Goal: Transaction & Acquisition: Obtain resource

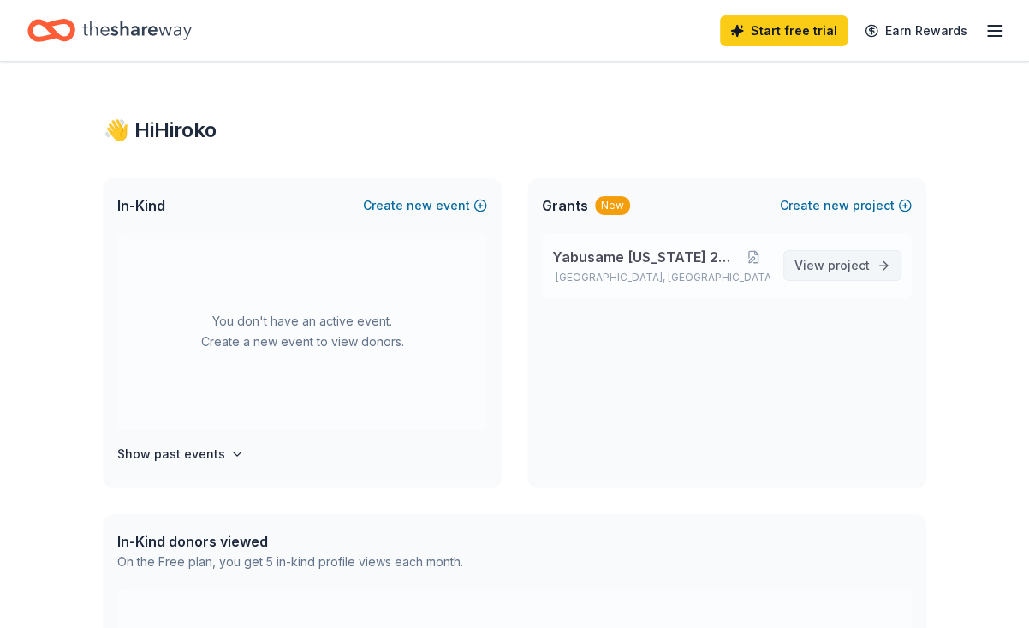
click at [826, 260] on span "View project" at bounding box center [832, 265] width 75 height 21
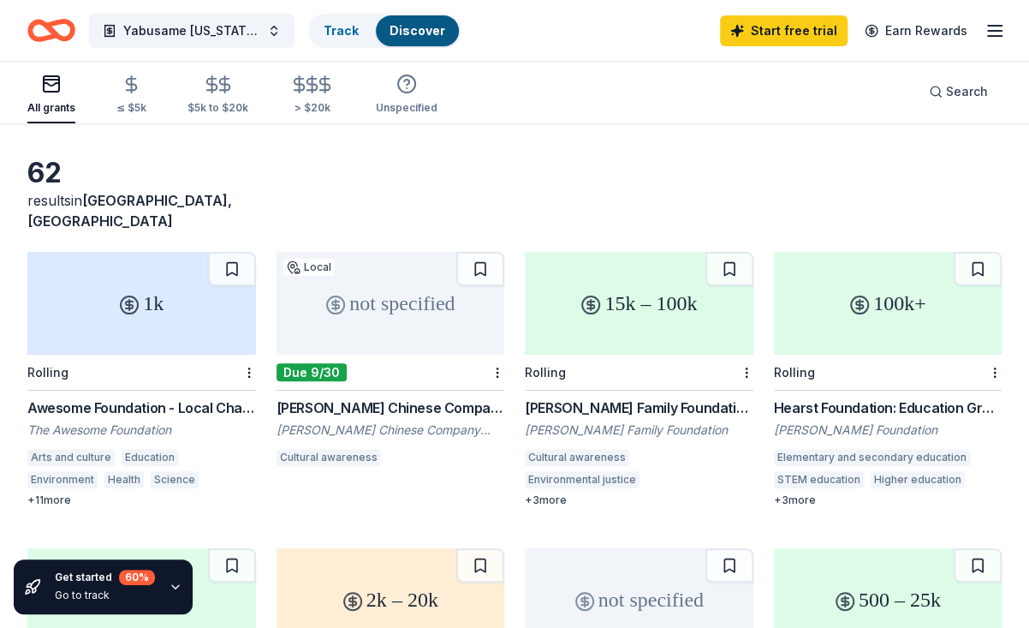
scroll to position [85, 0]
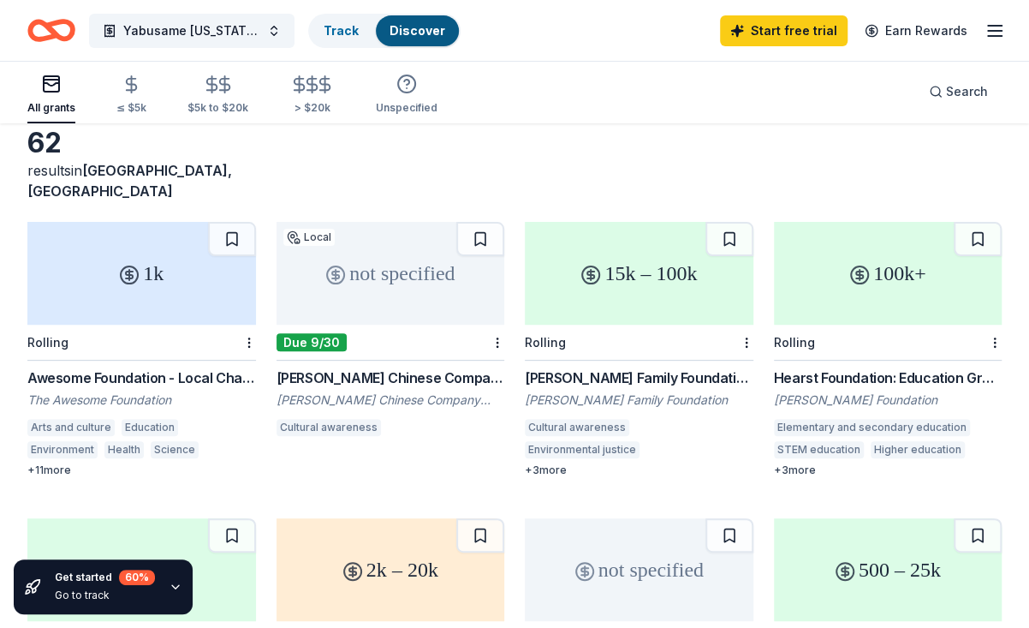
click at [119, 367] on div "Awesome Foundation - Local Chapter Grants" at bounding box center [141, 377] width 229 height 21
click at [608, 367] on div "Frankel Family Foundation Grants" at bounding box center [639, 377] width 229 height 21
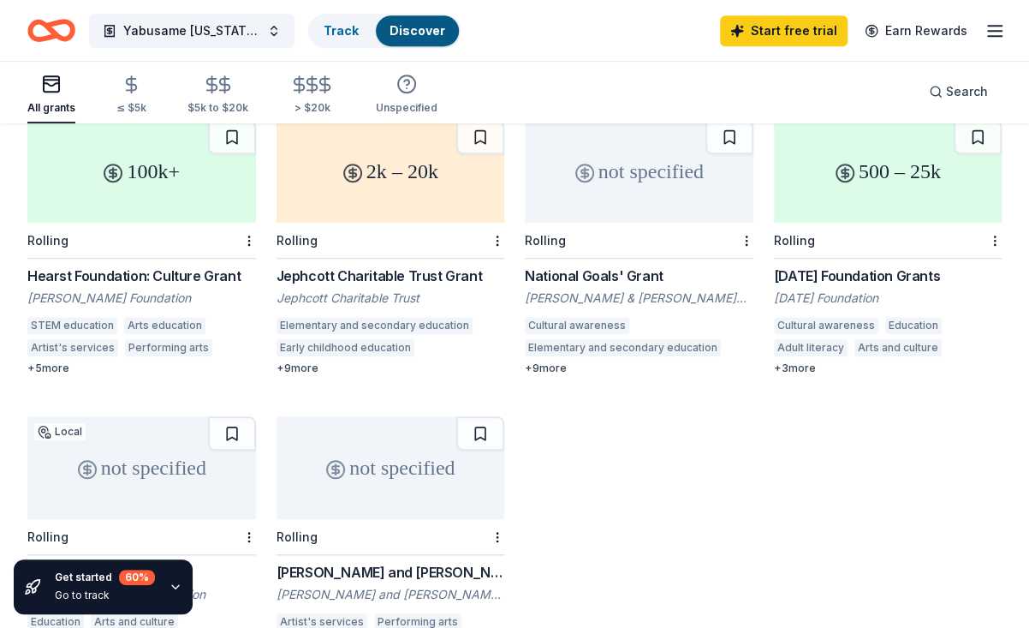
scroll to position [514, 0]
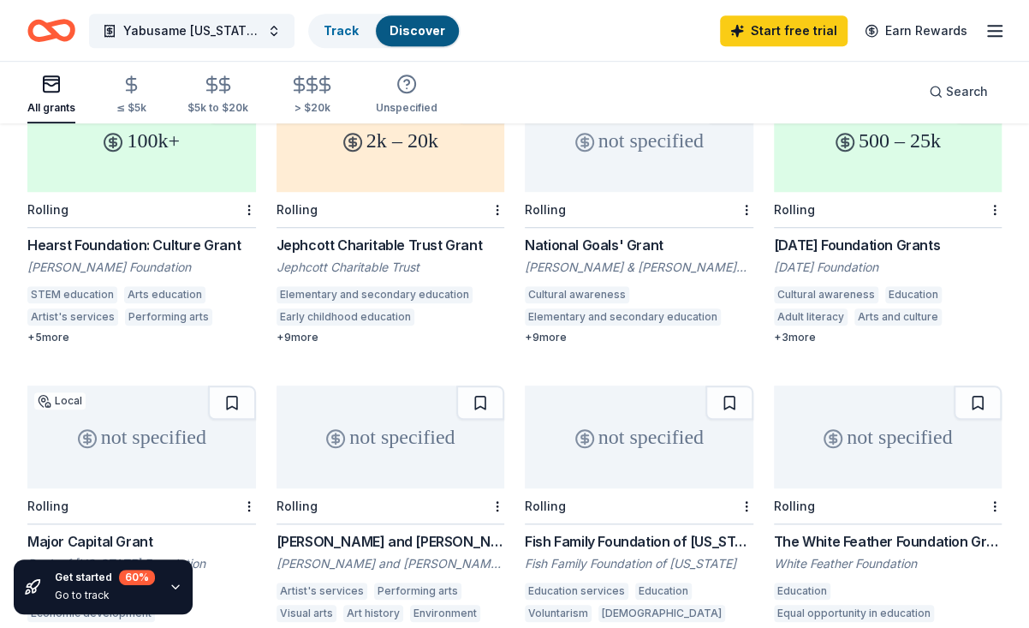
click at [283, 331] on div "+ 9 more" at bounding box center [391, 338] width 229 height 14
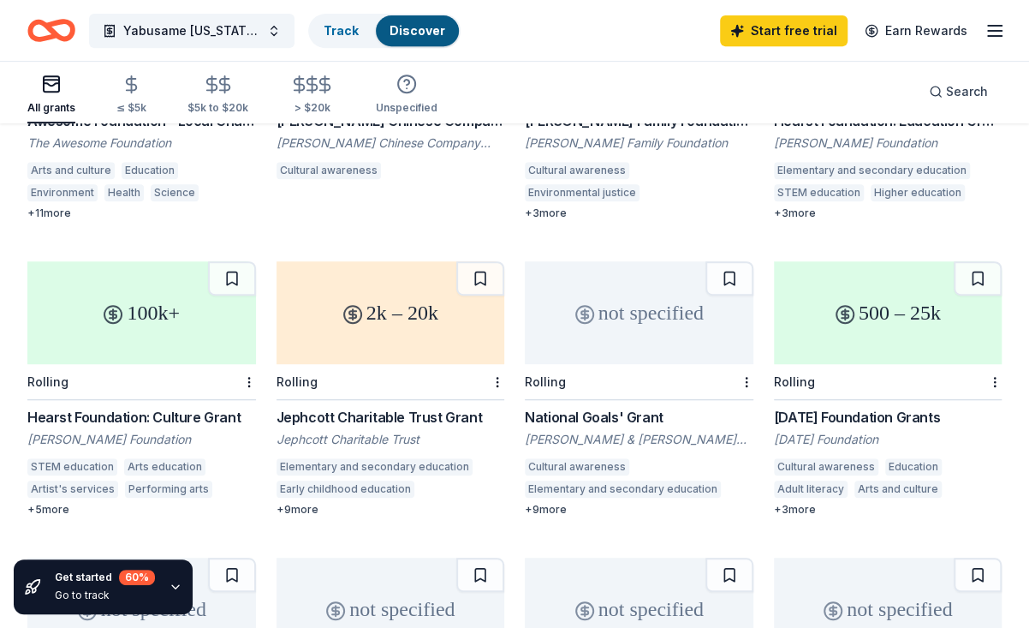
scroll to position [427, 0]
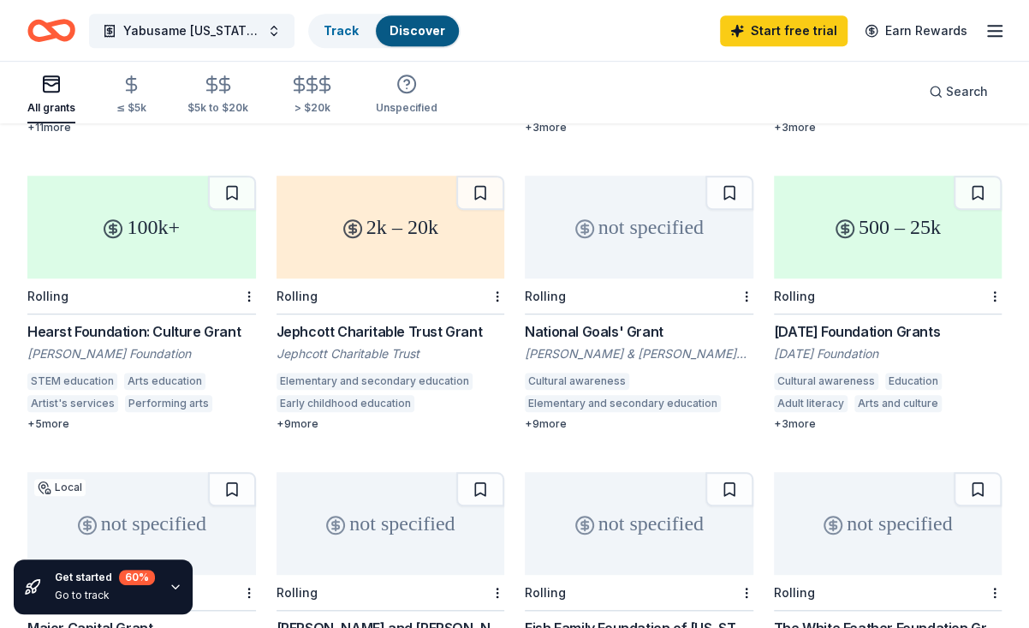
click at [844, 321] on div "Karma Foundation Grants" at bounding box center [888, 331] width 229 height 21
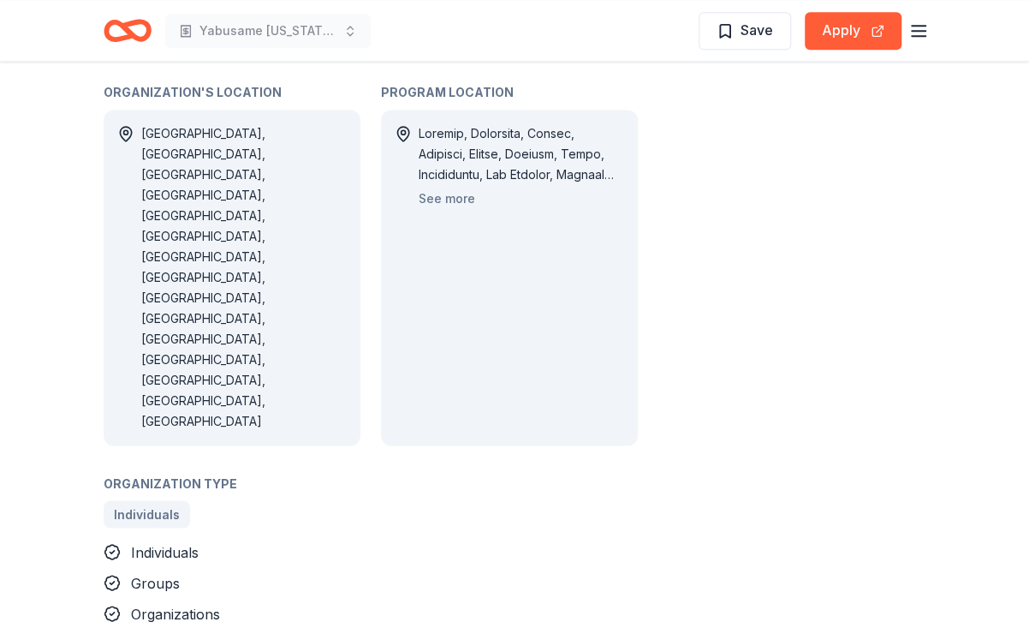
scroll to position [855, 0]
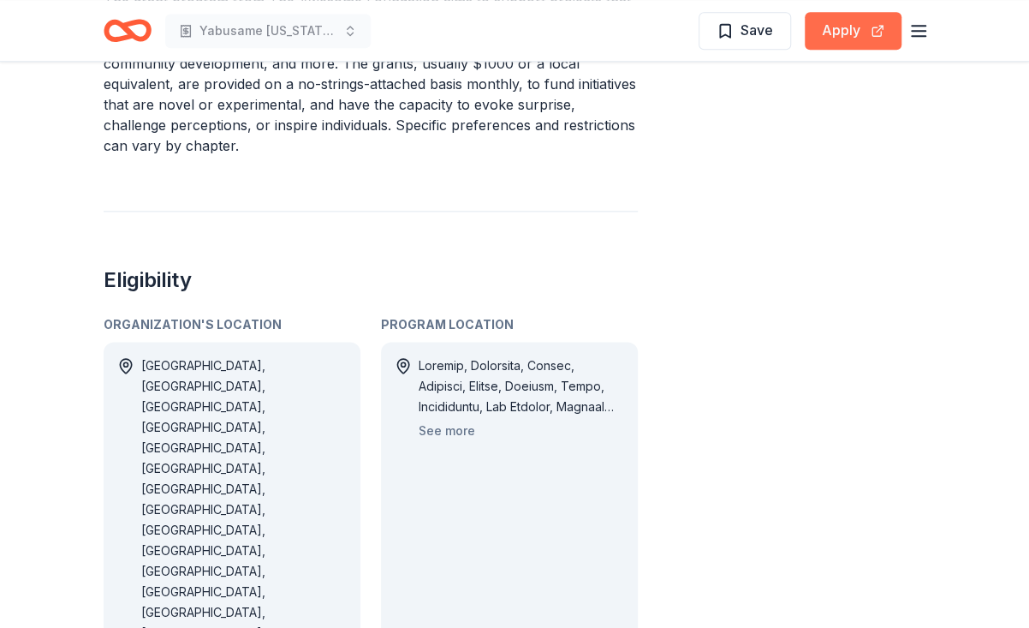
click at [843, 34] on button "Apply" at bounding box center [853, 31] width 97 height 38
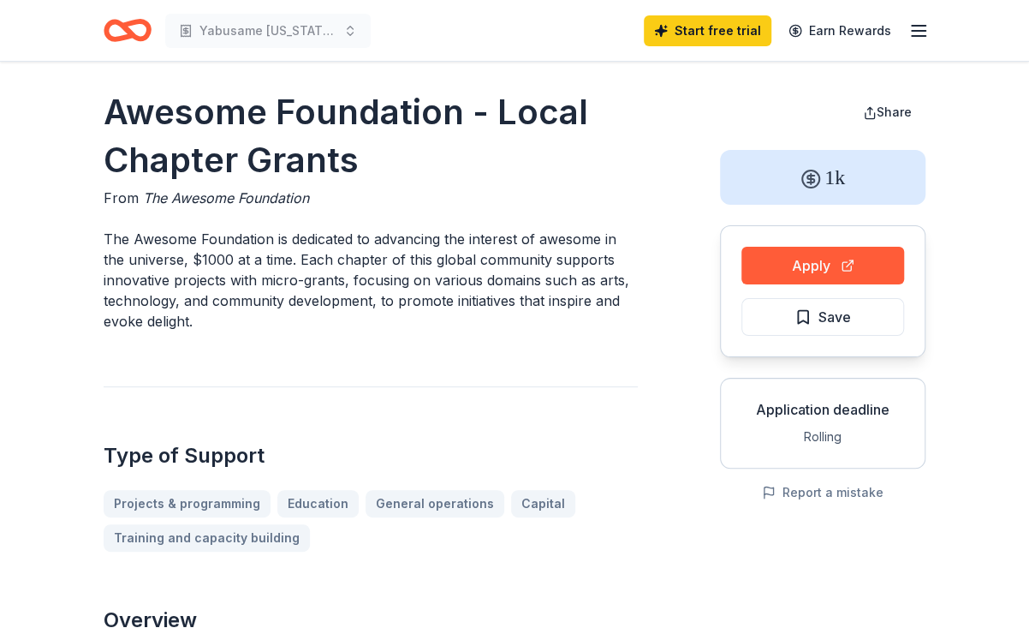
scroll to position [0, 0]
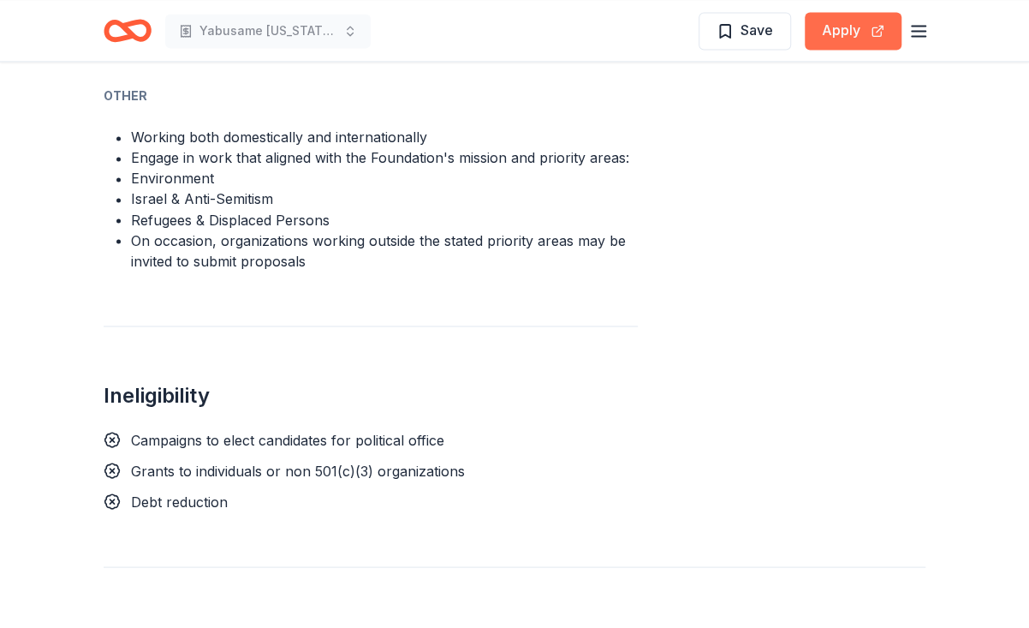
scroll to position [1113, 0]
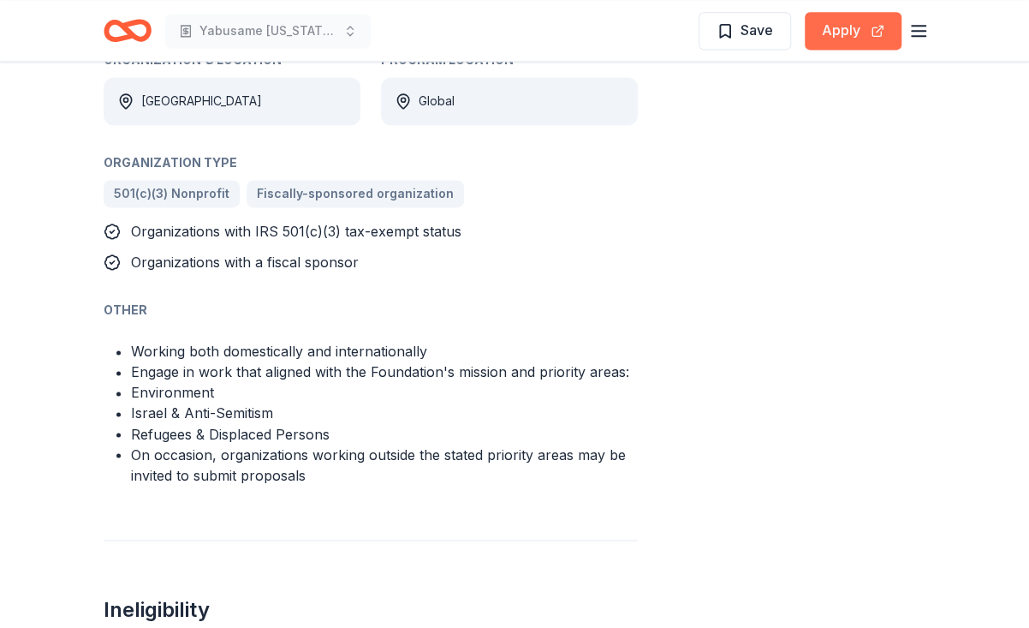
click at [845, 31] on button "Apply" at bounding box center [853, 31] width 97 height 38
click at [848, 29] on button "Apply" at bounding box center [853, 31] width 97 height 38
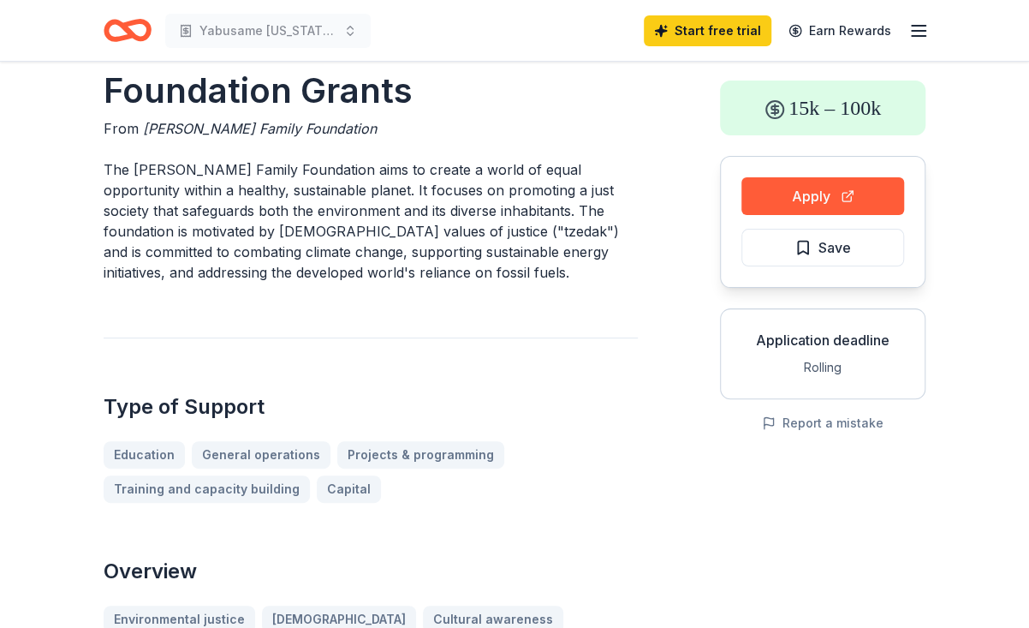
scroll to position [0, 0]
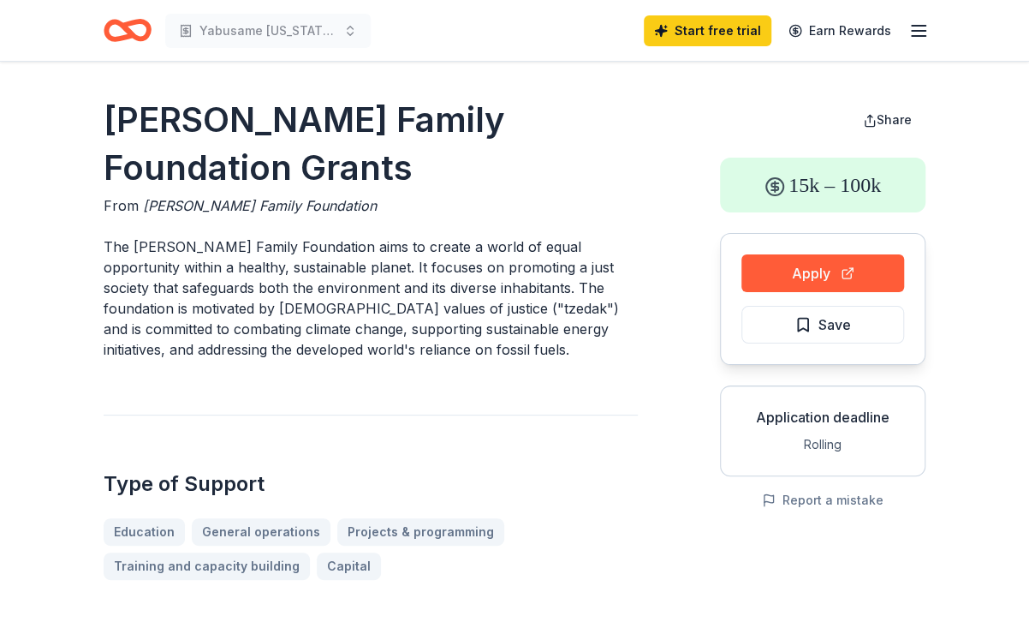
drag, startPoint x: 101, startPoint y: 118, endPoint x: 223, endPoint y: 155, distance: 127.0
drag, startPoint x: 223, startPoint y: 170, endPoint x: 85, endPoint y: 110, distance: 151.1
drag, startPoint x: 99, startPoint y: 112, endPoint x: 1021, endPoint y: 15, distance: 926.4
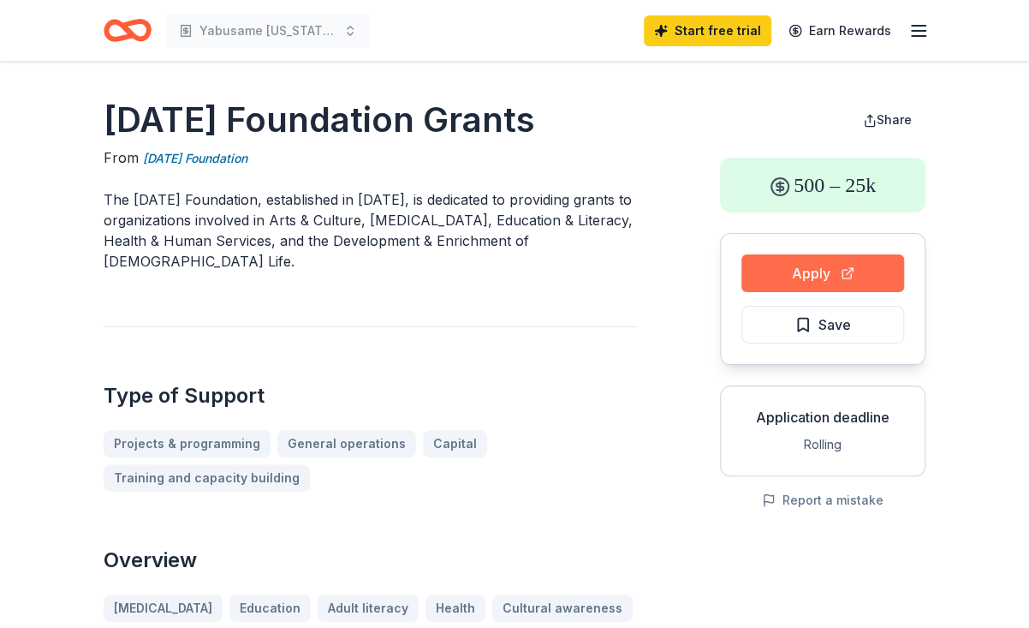
click at [816, 271] on button "Apply" at bounding box center [822, 273] width 163 height 38
